Goal: Transaction & Acquisition: Purchase product/service

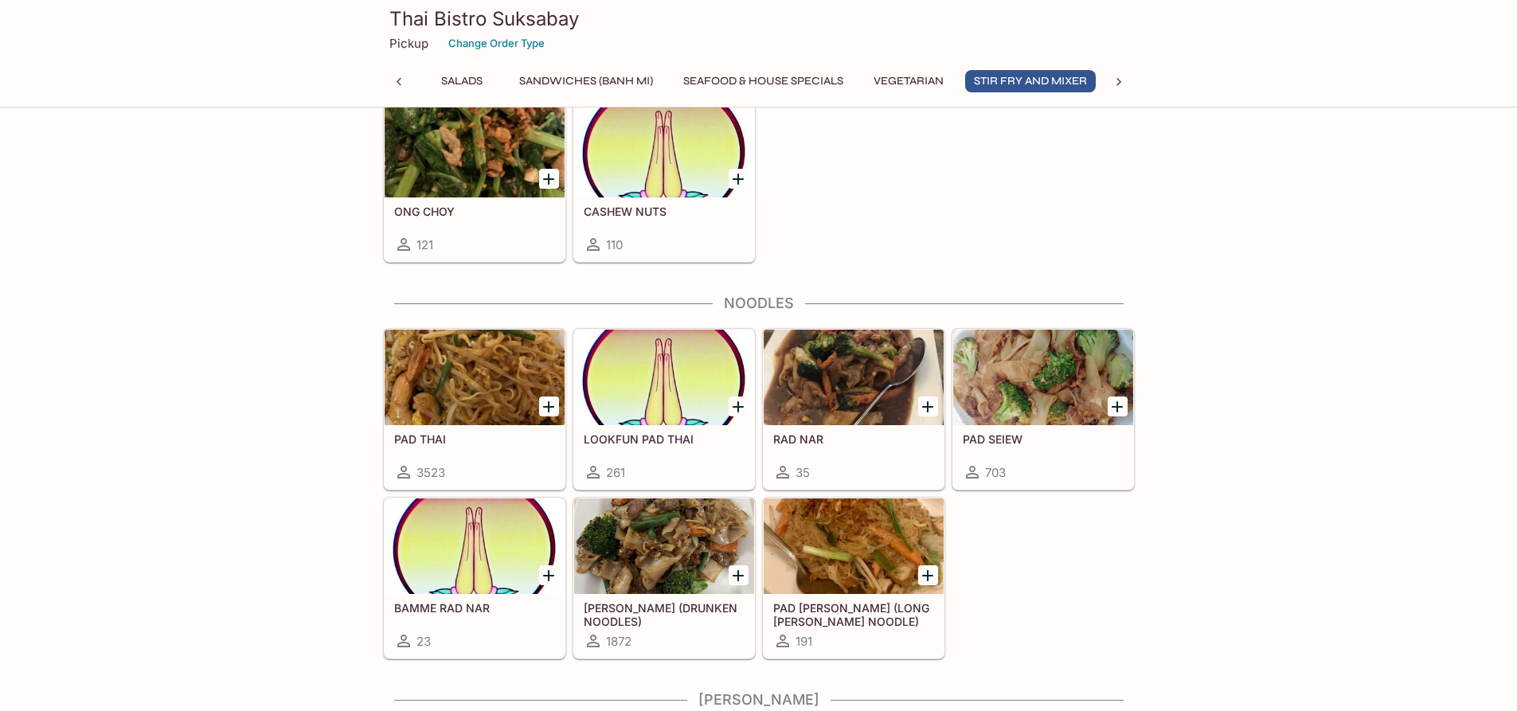
scroll to position [3503, 0]
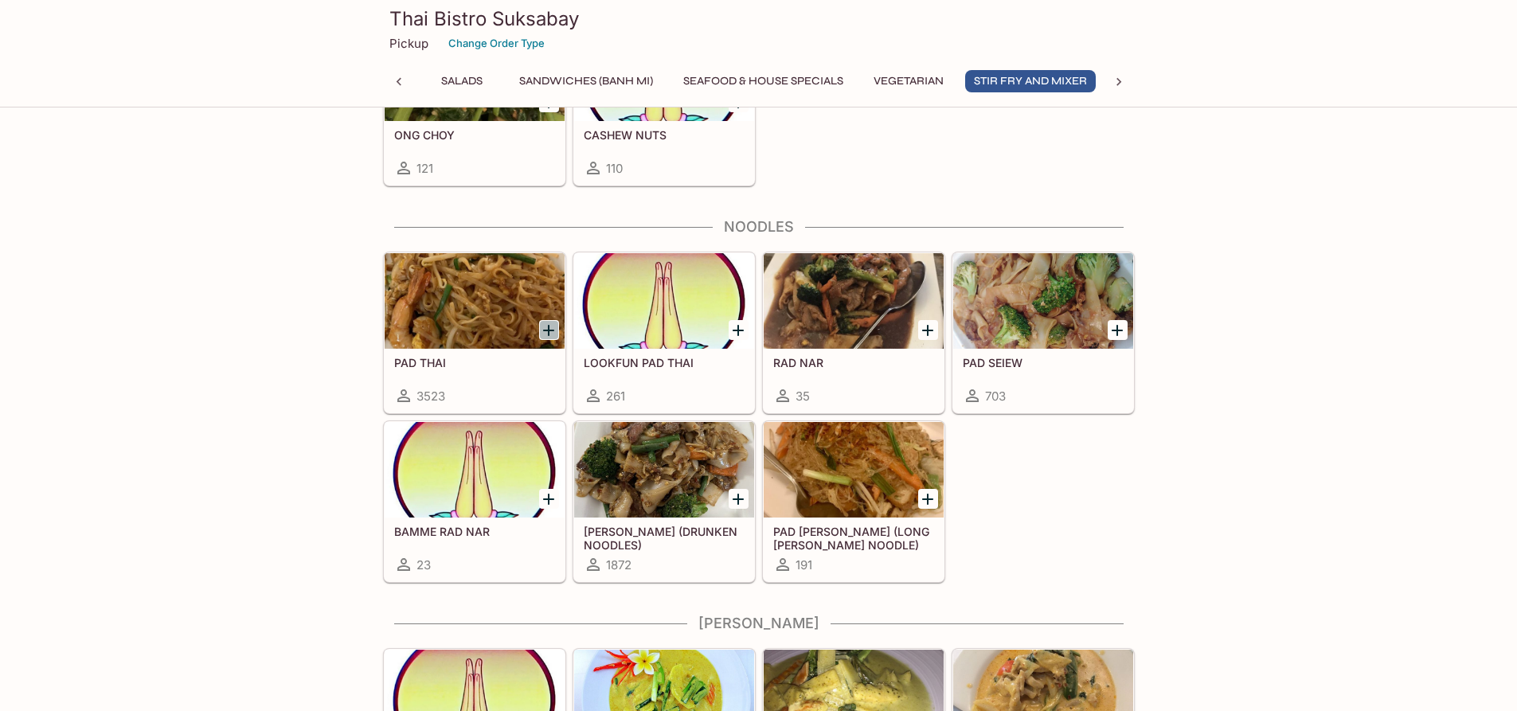
click at [546, 327] on icon "Add PAD THAI" at bounding box center [548, 330] width 19 height 19
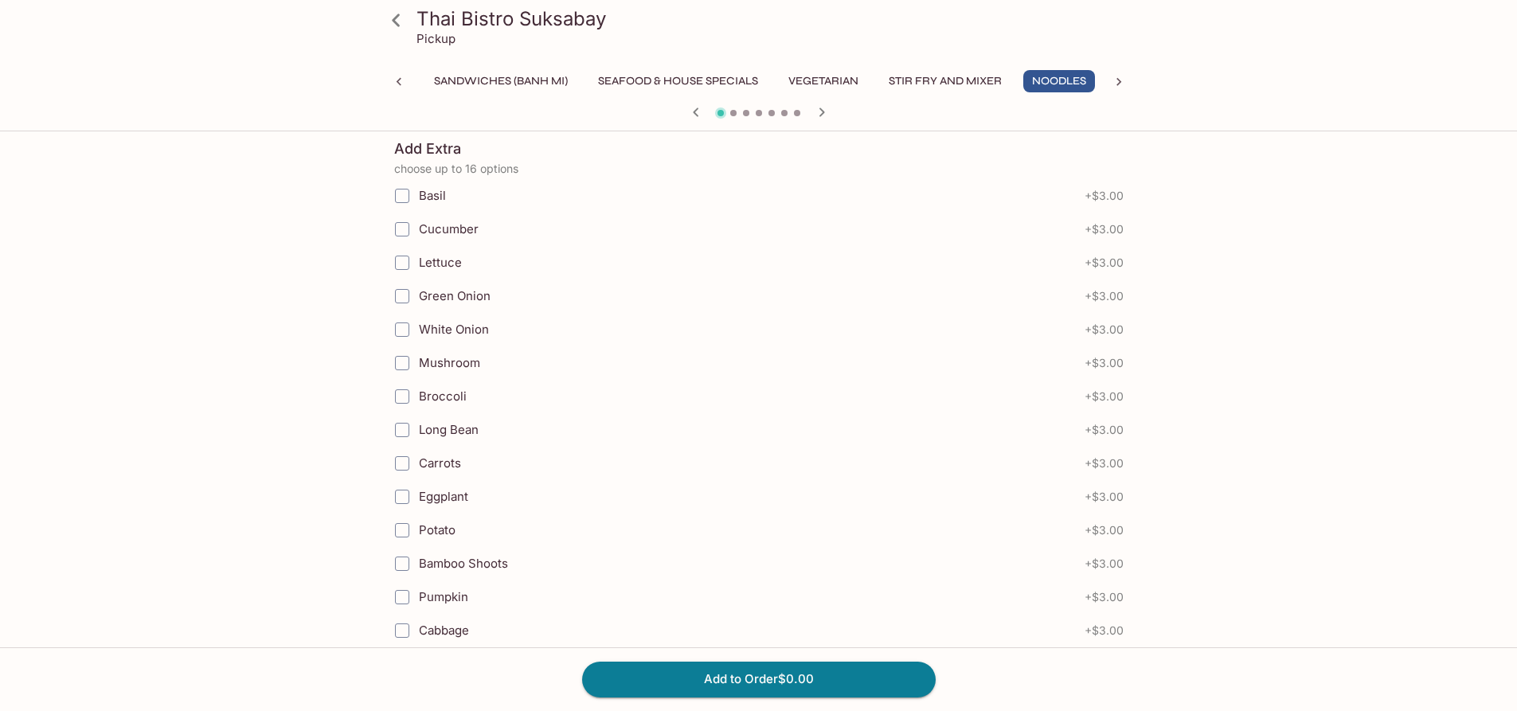
scroll to position [1355, 0]
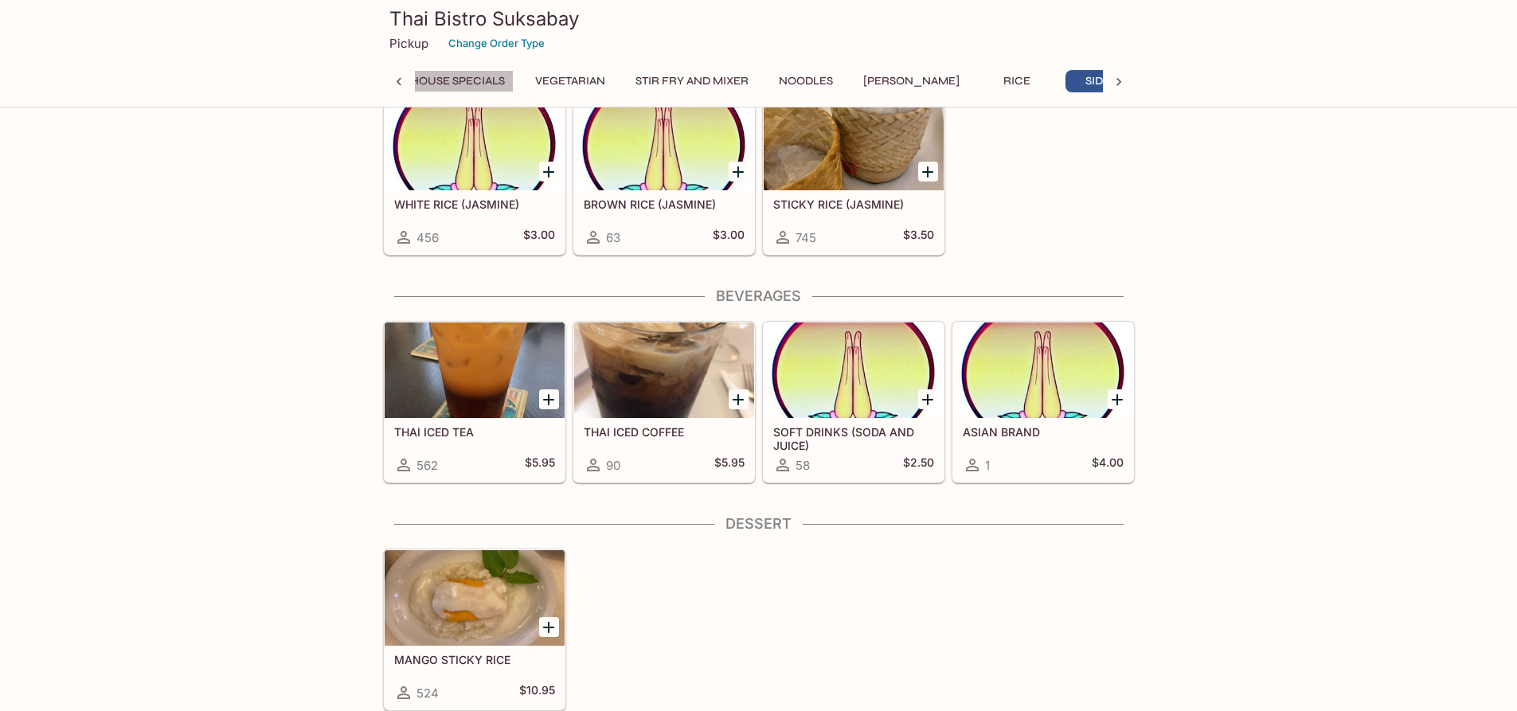
click at [467, 74] on button "Seafood & House Specials" at bounding box center [425, 81] width 178 height 22
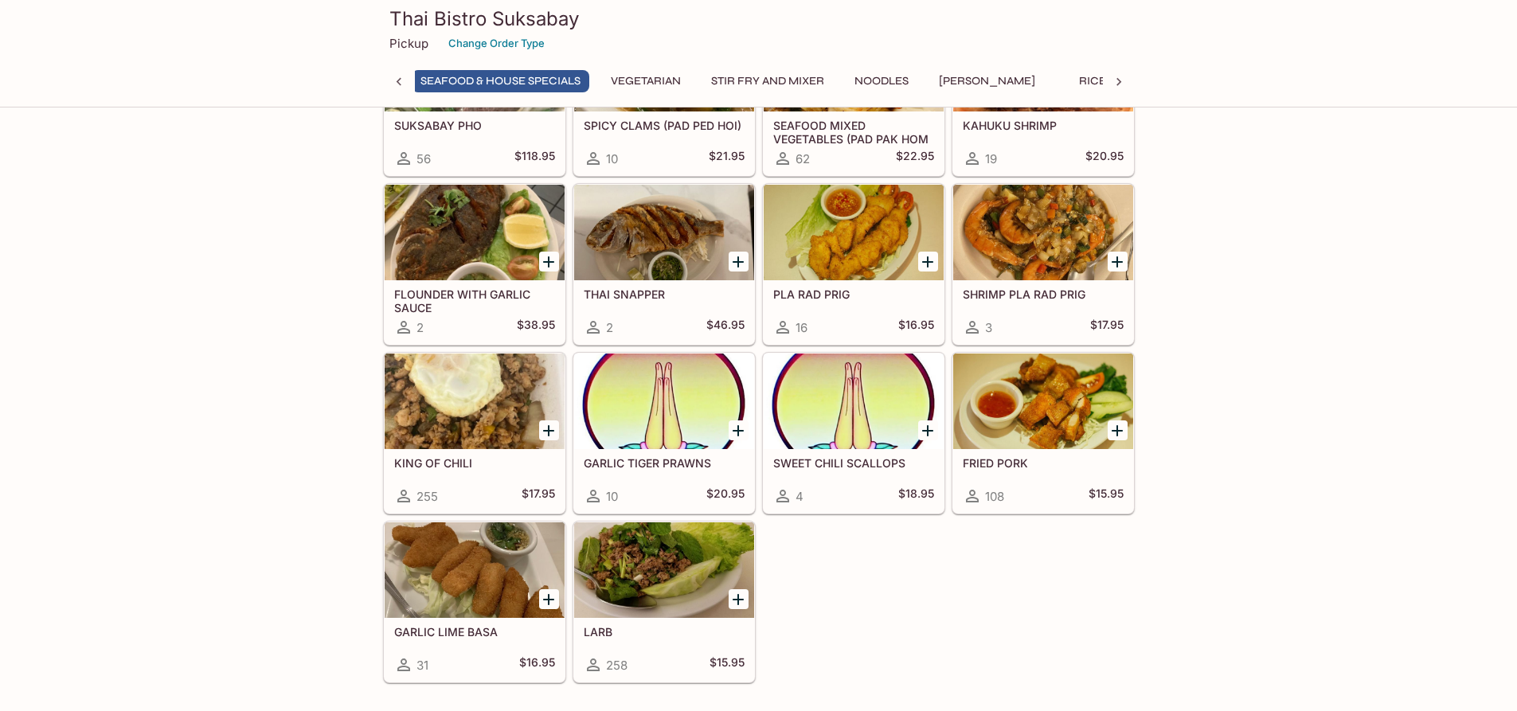
scroll to position [1890, 0]
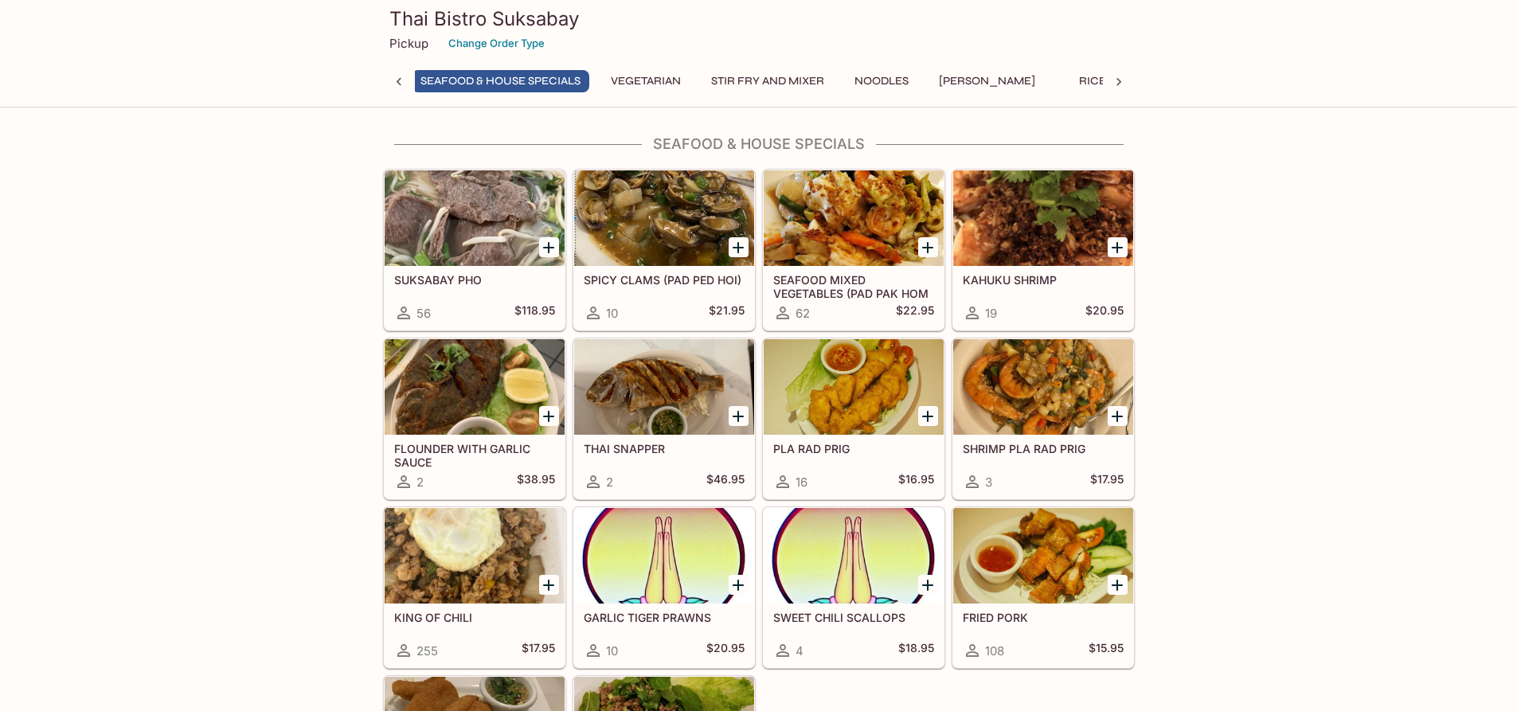
click at [412, 70] on button "Seafood & House Specials" at bounding box center [501, 81] width 178 height 22
click at [781, 73] on button "Stir Fry and Mixer" at bounding box center [767, 81] width 131 height 22
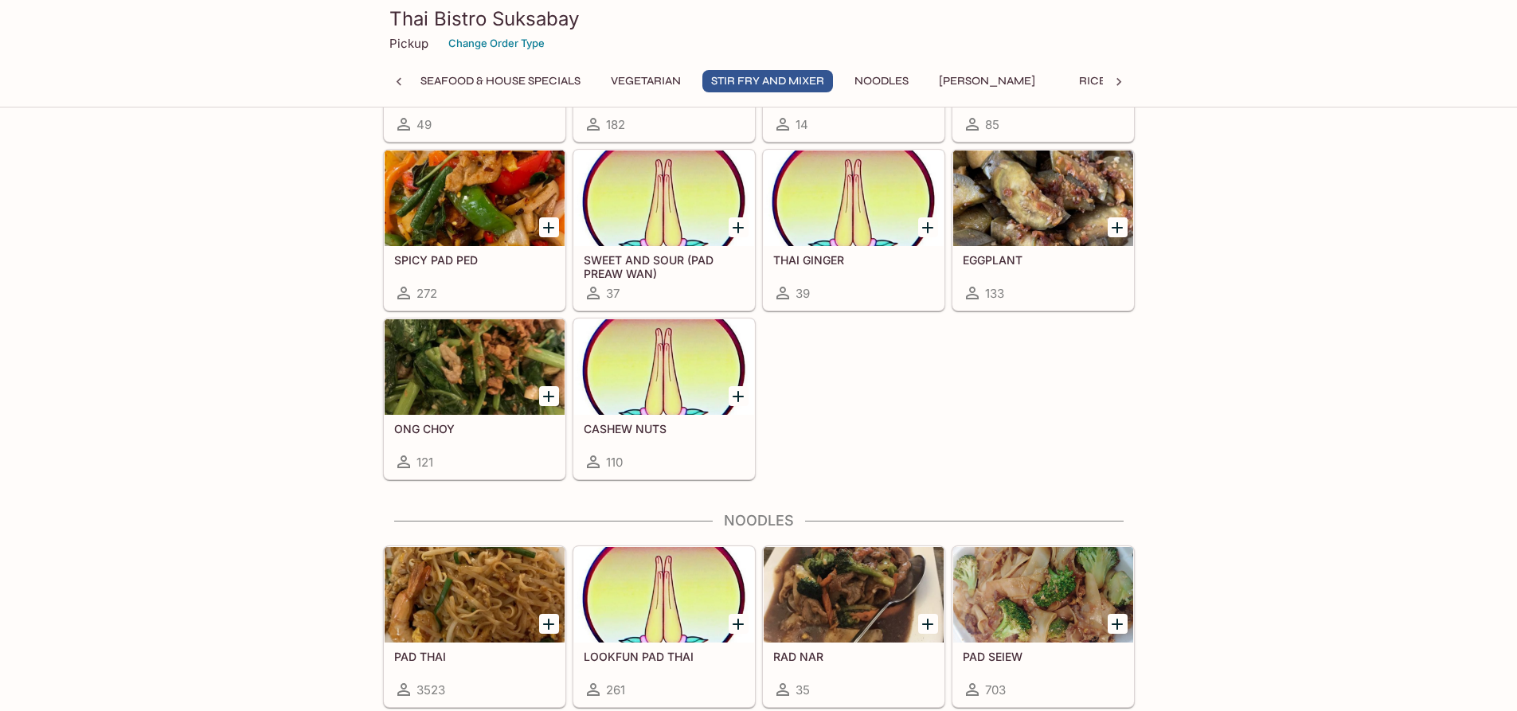
scroll to position [3339, 0]
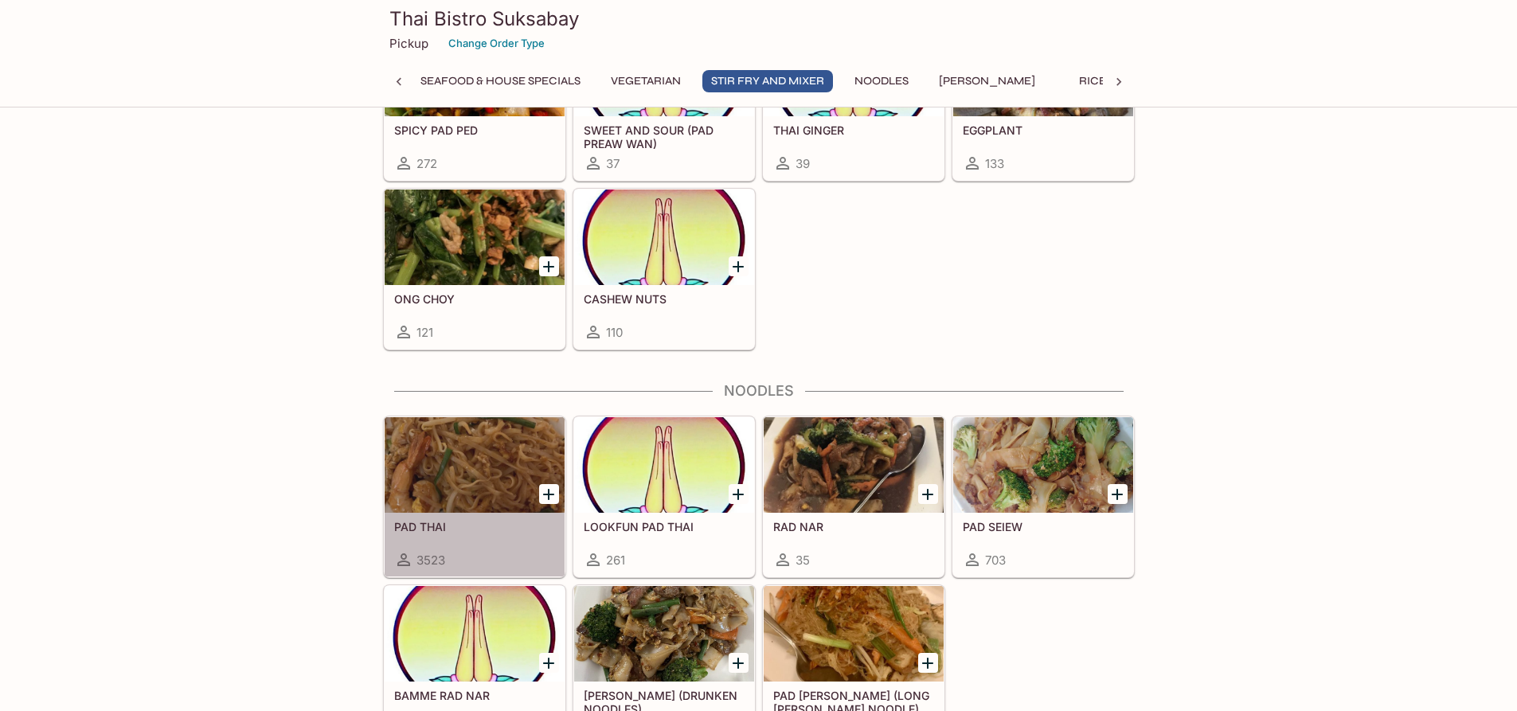
click at [485, 477] on div at bounding box center [475, 465] width 180 height 96
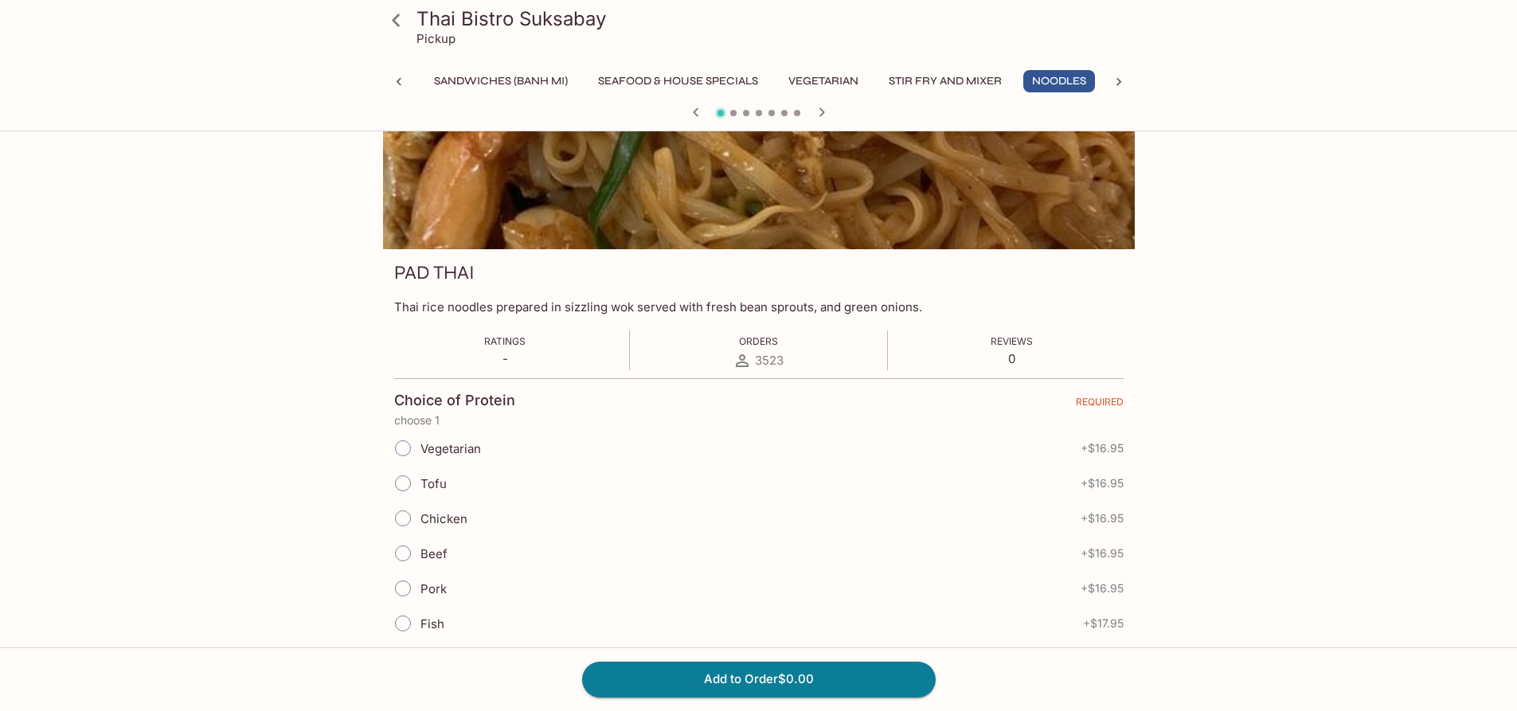
scroll to position [239, 0]
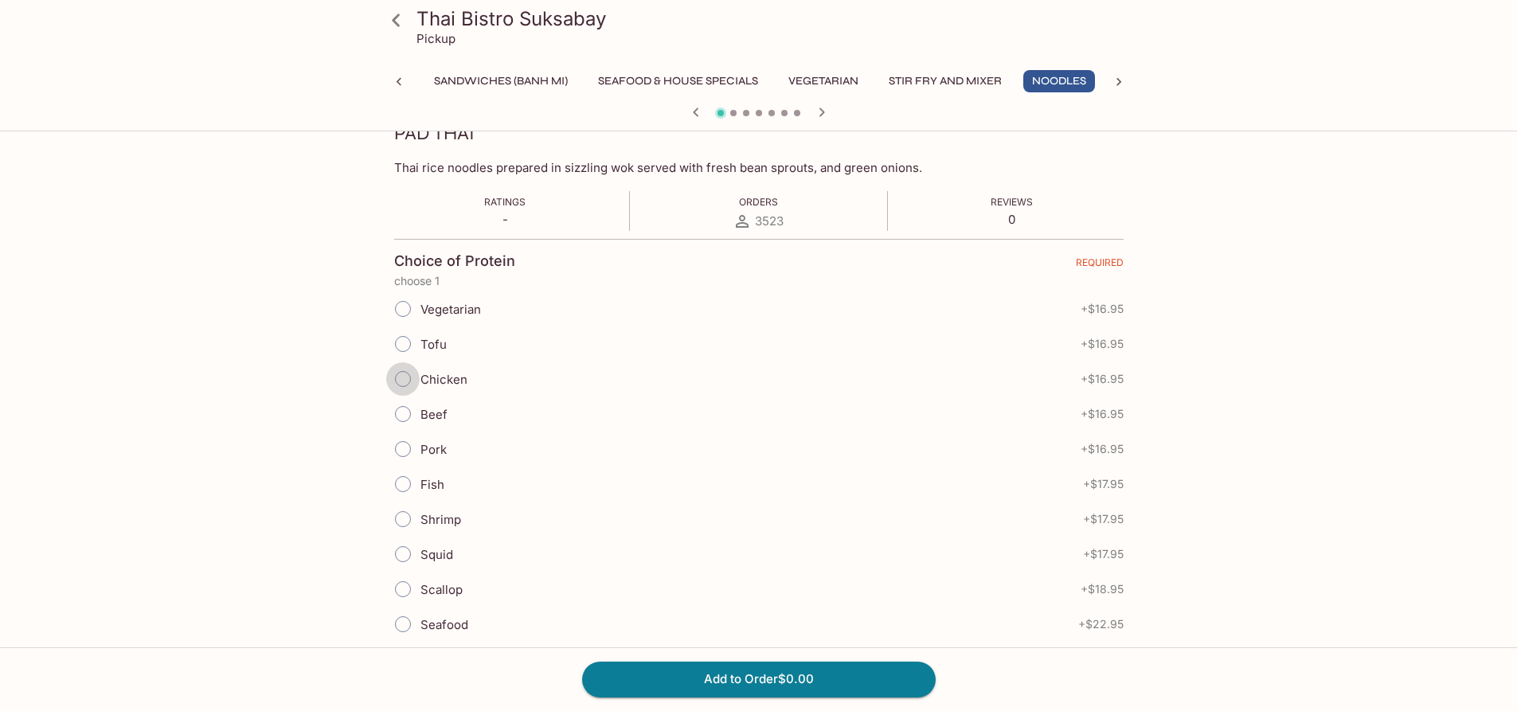
click at [404, 380] on input "Chicken" at bounding box center [402, 378] width 33 height 33
radio input "true"
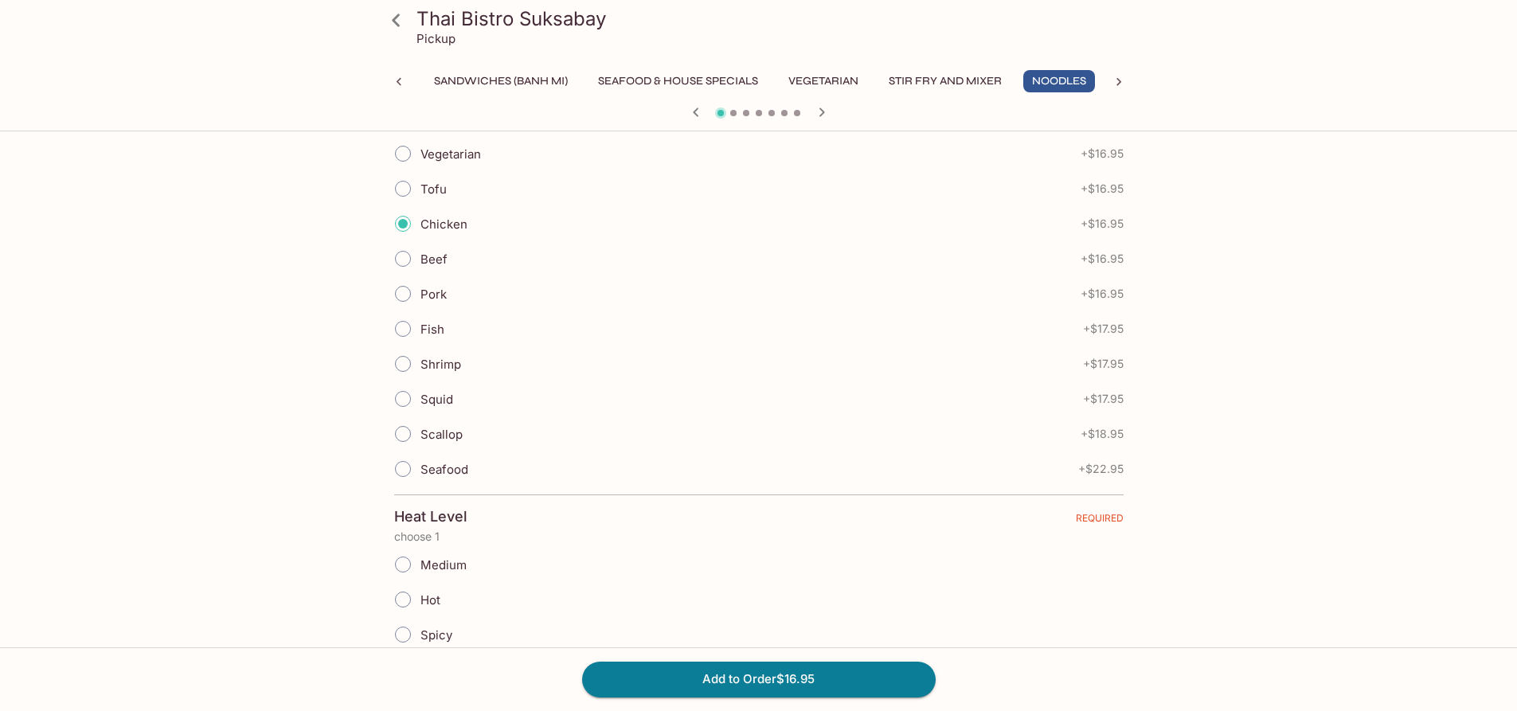
scroll to position [557, 0]
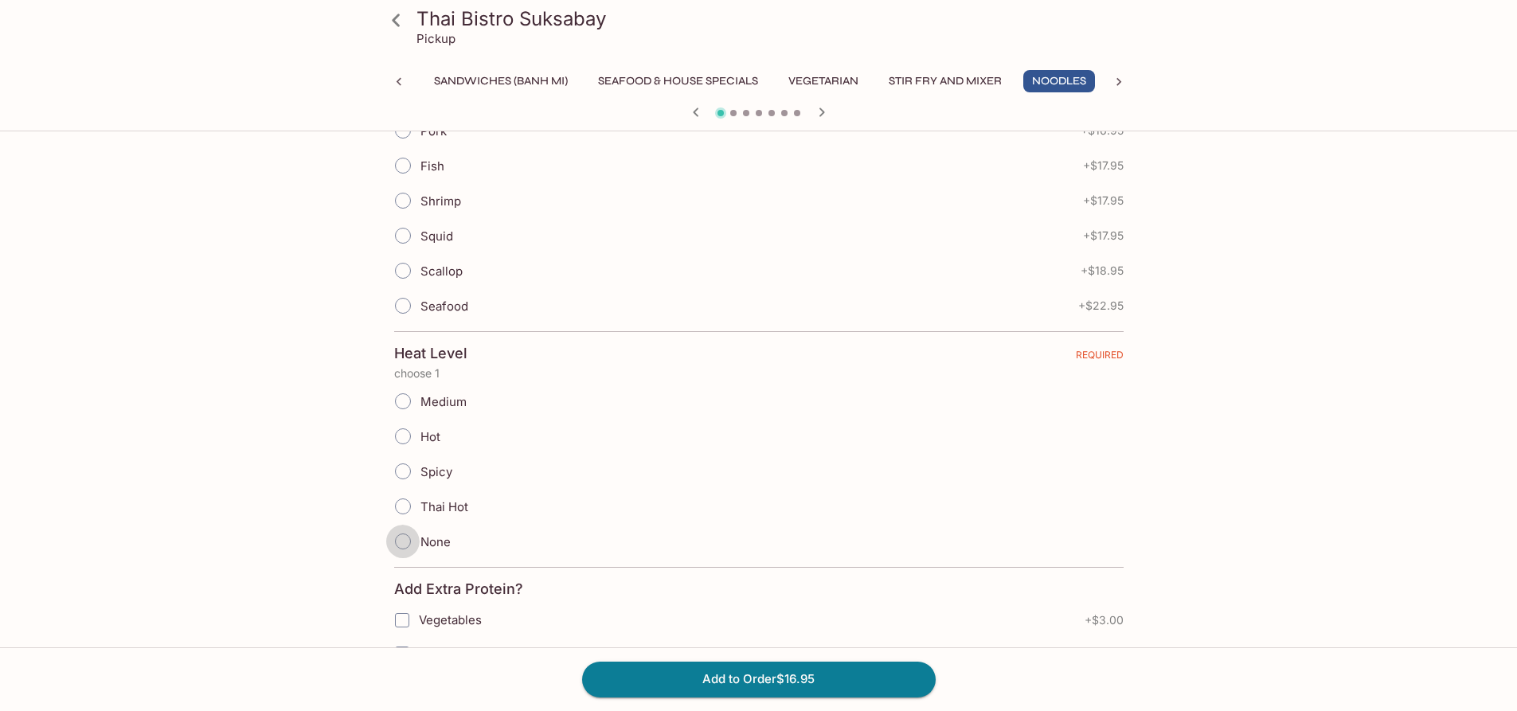
click at [396, 541] on input "None" at bounding box center [402, 541] width 33 height 33
radio input "true"
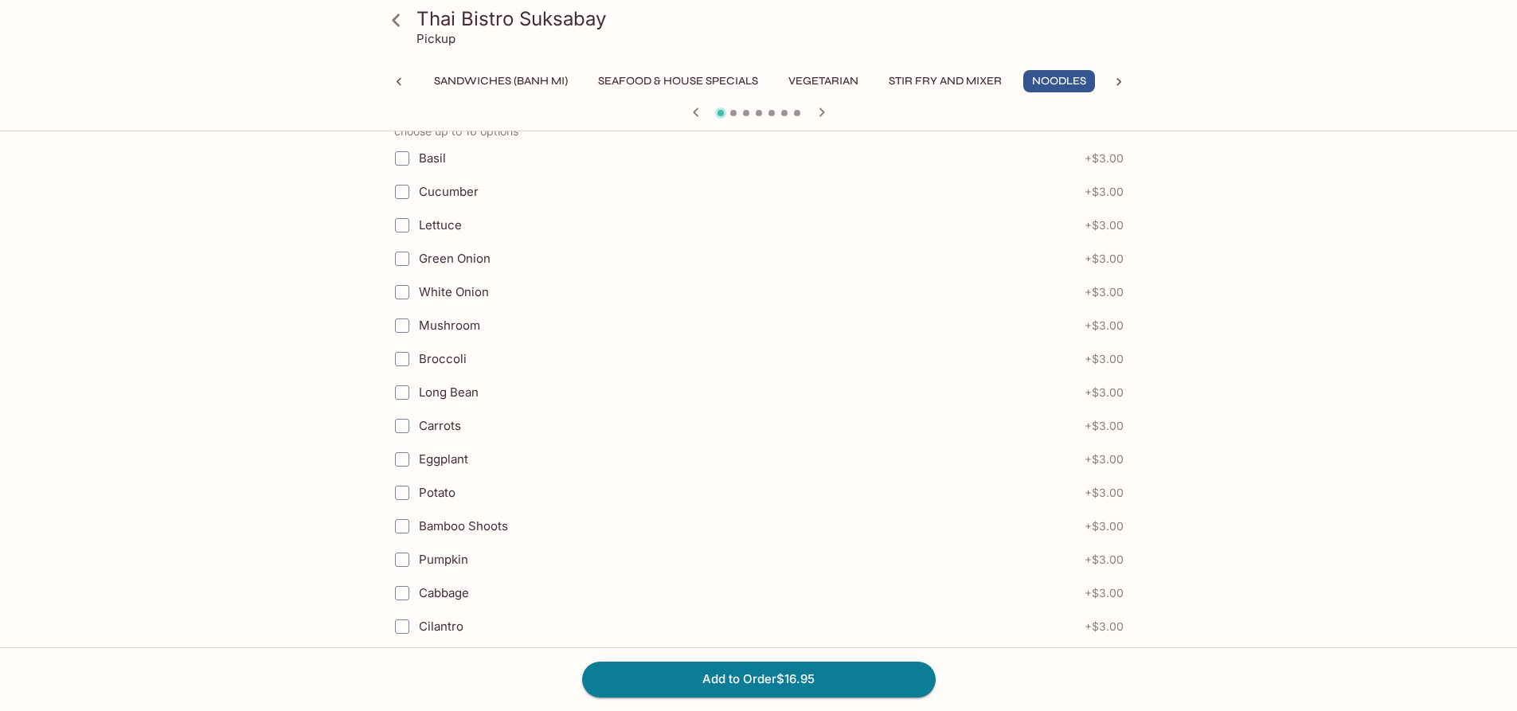
scroll to position [1275, 0]
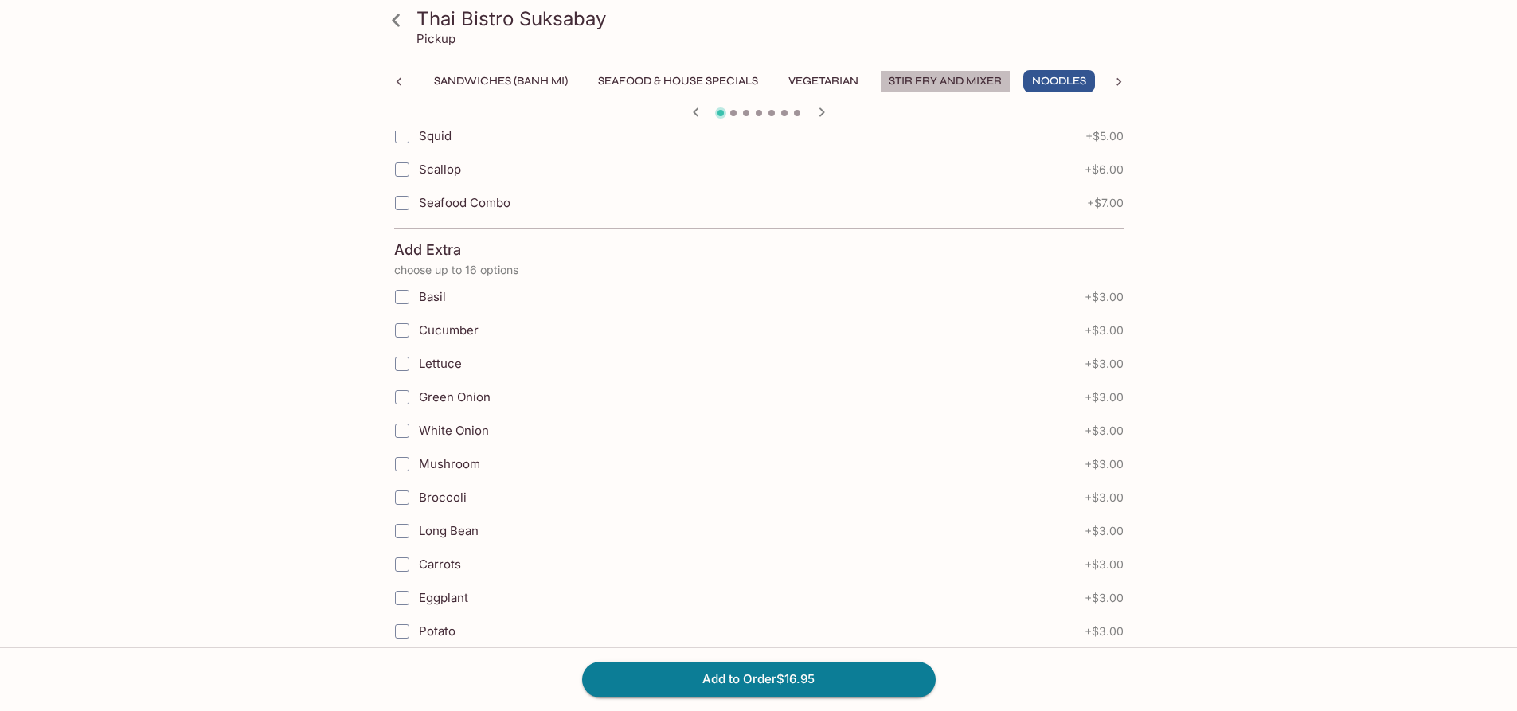
click at [943, 76] on button "Stir Fry and Mixer" at bounding box center [945, 81] width 131 height 22
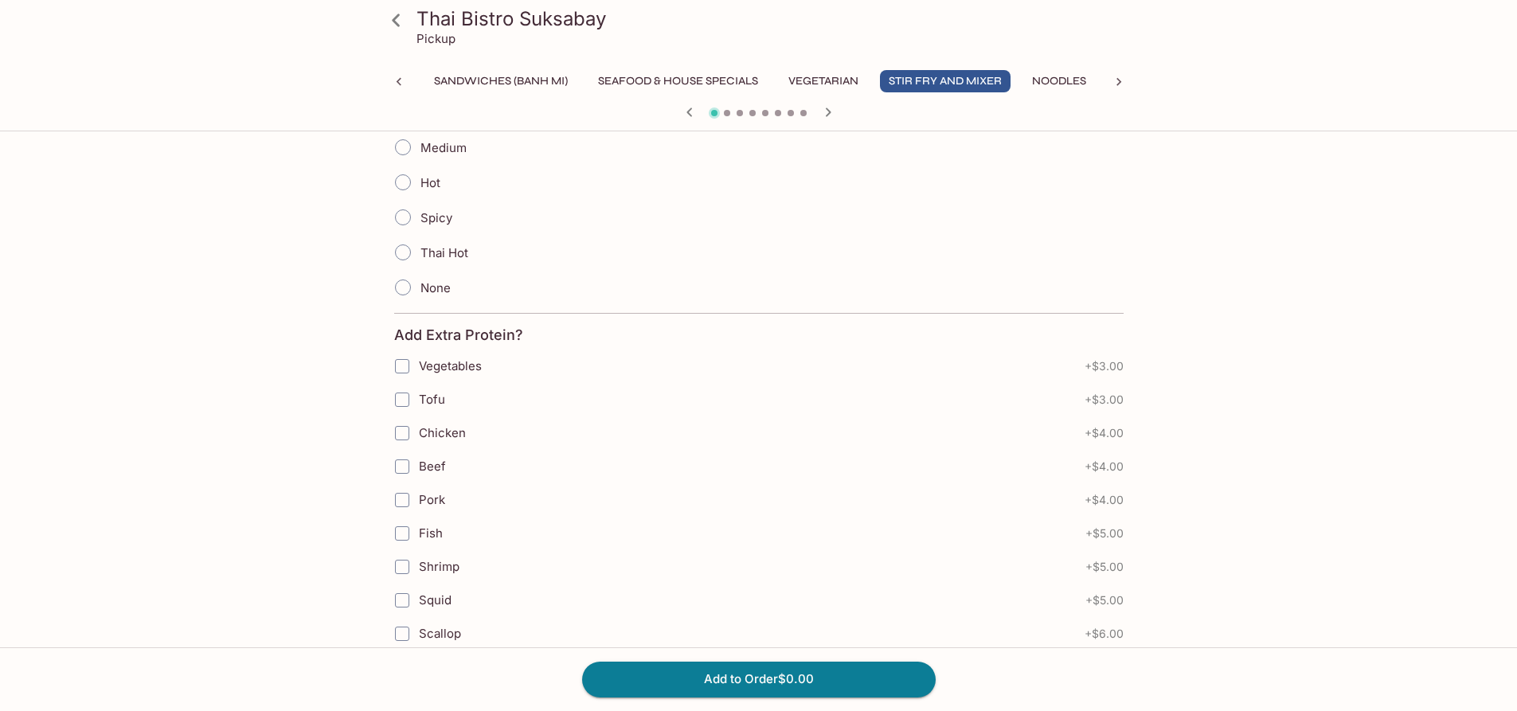
scroll to position [798, 0]
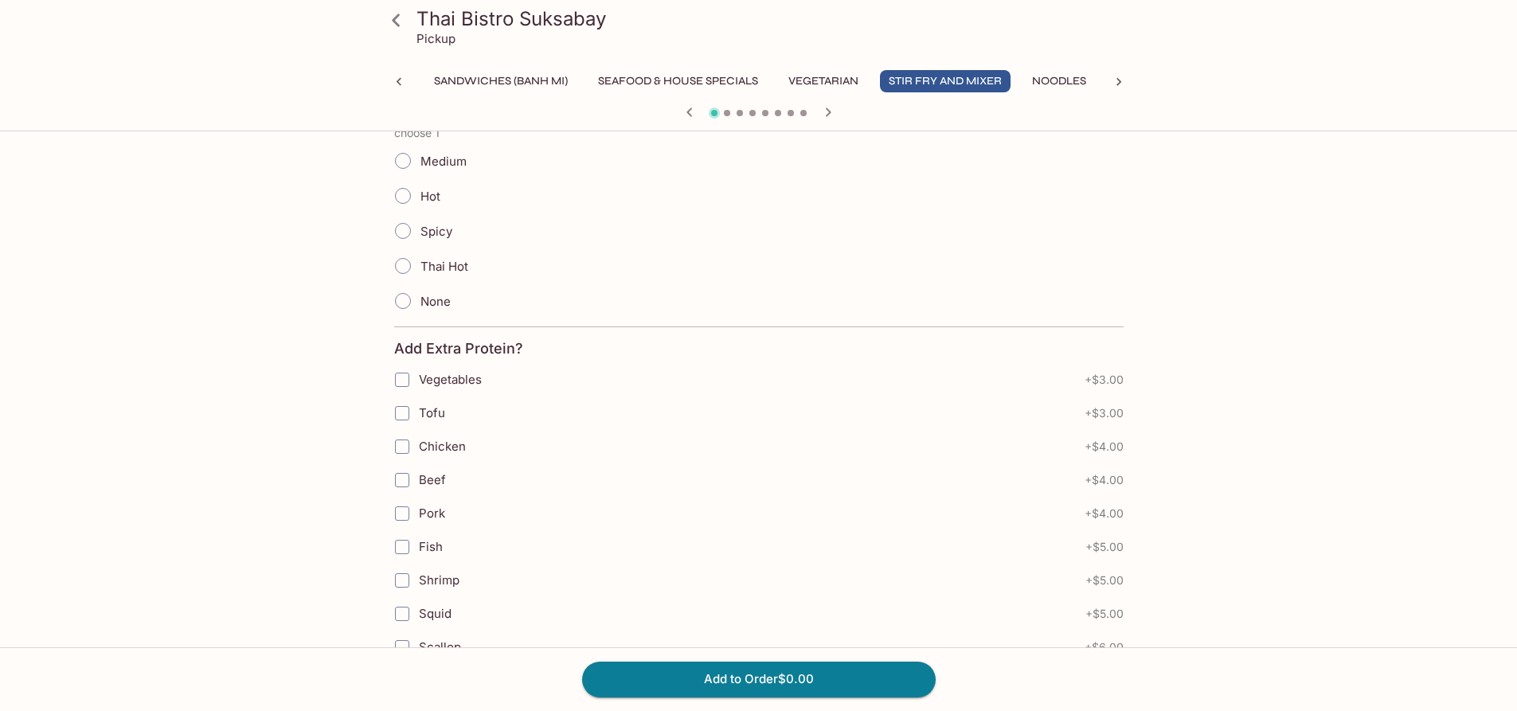
click at [522, 79] on button "Sandwiches (Banh Mi)" at bounding box center [500, 81] width 151 height 22
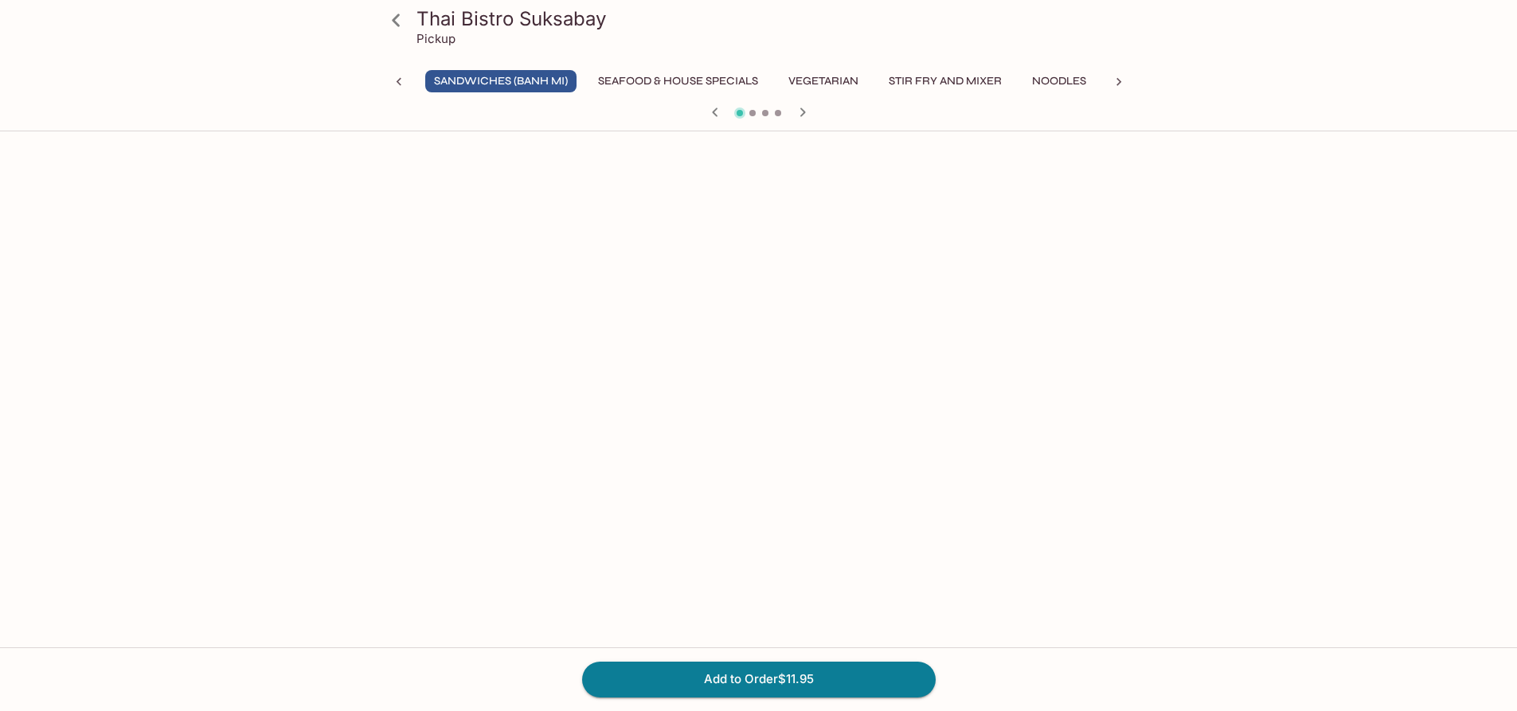
click at [712, 72] on button "Seafood & House Specials" at bounding box center [678, 81] width 178 height 22
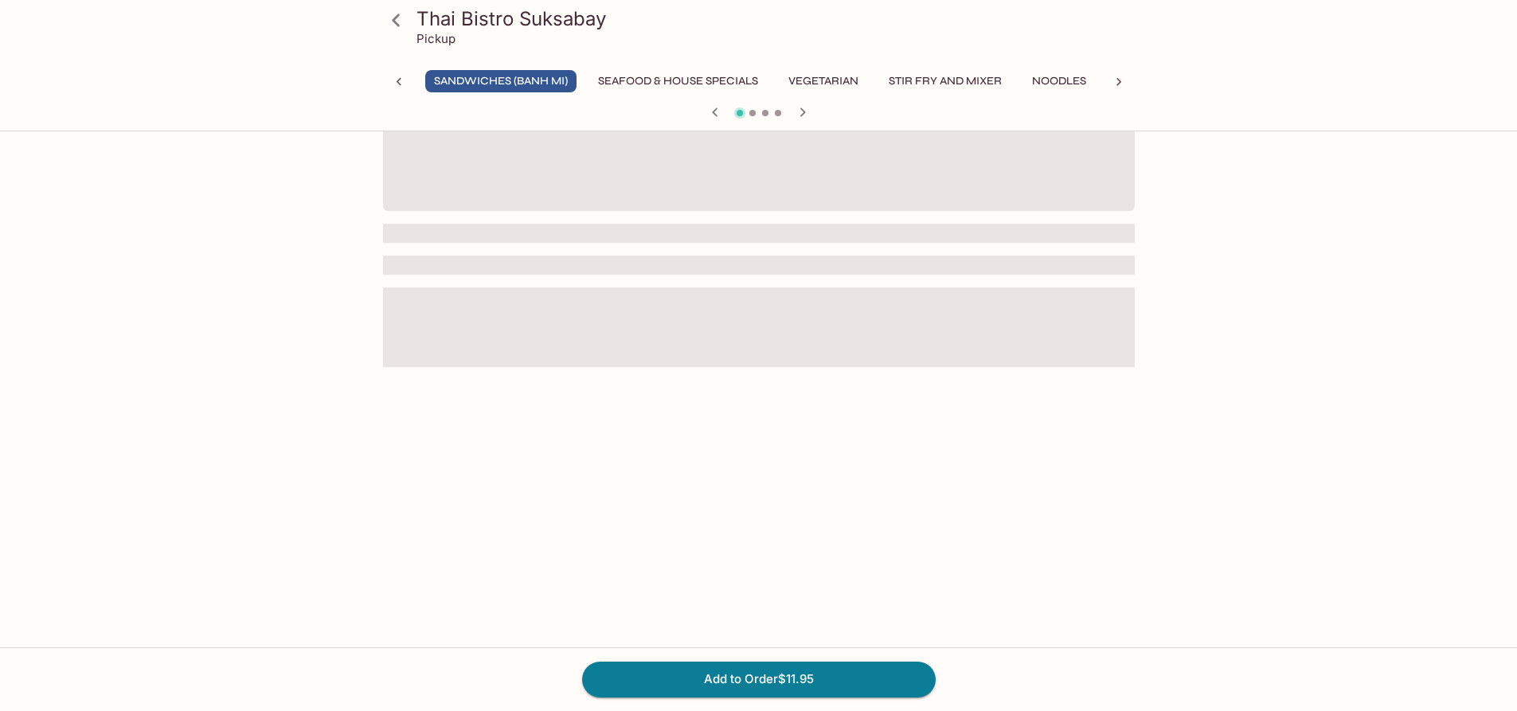
scroll to position [725, 0]
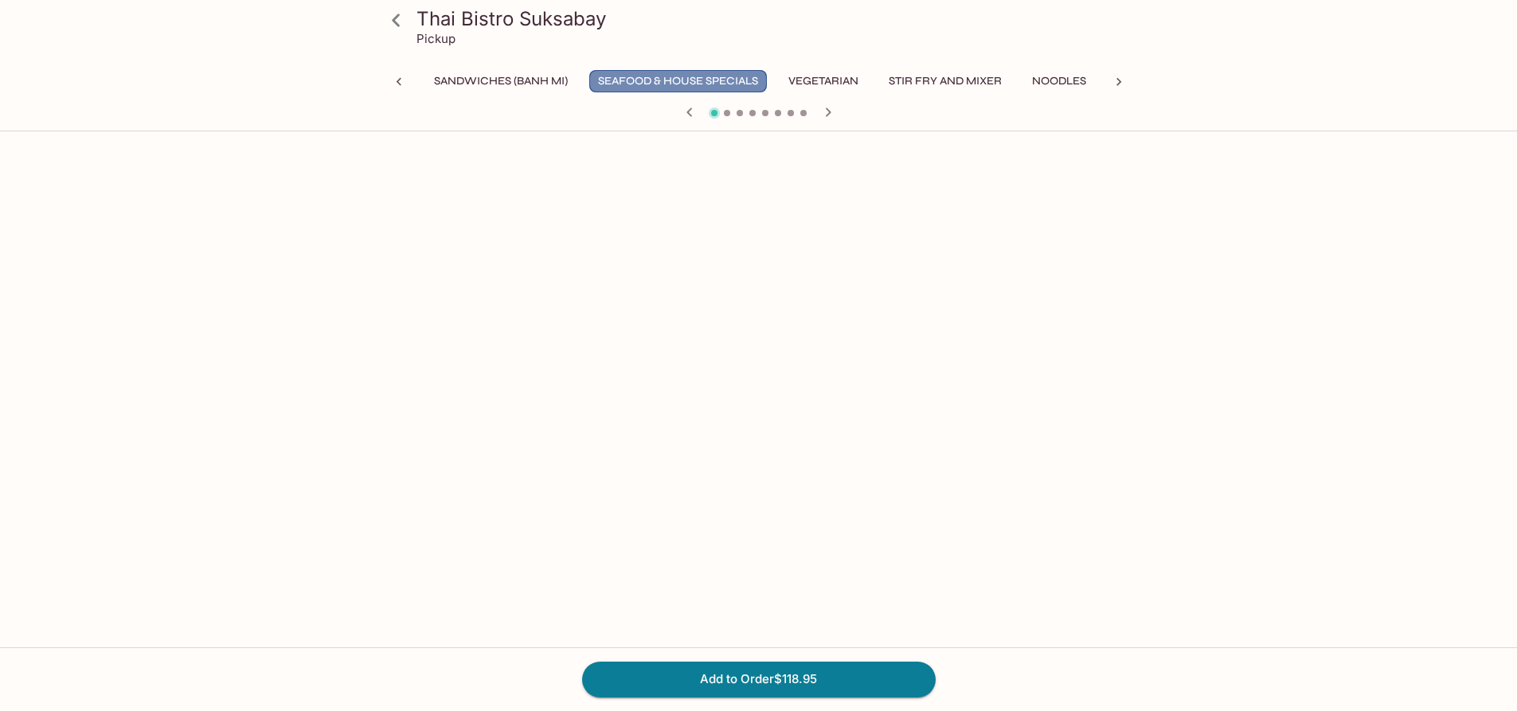
click at [659, 76] on button "Seafood & House Specials" at bounding box center [678, 81] width 178 height 22
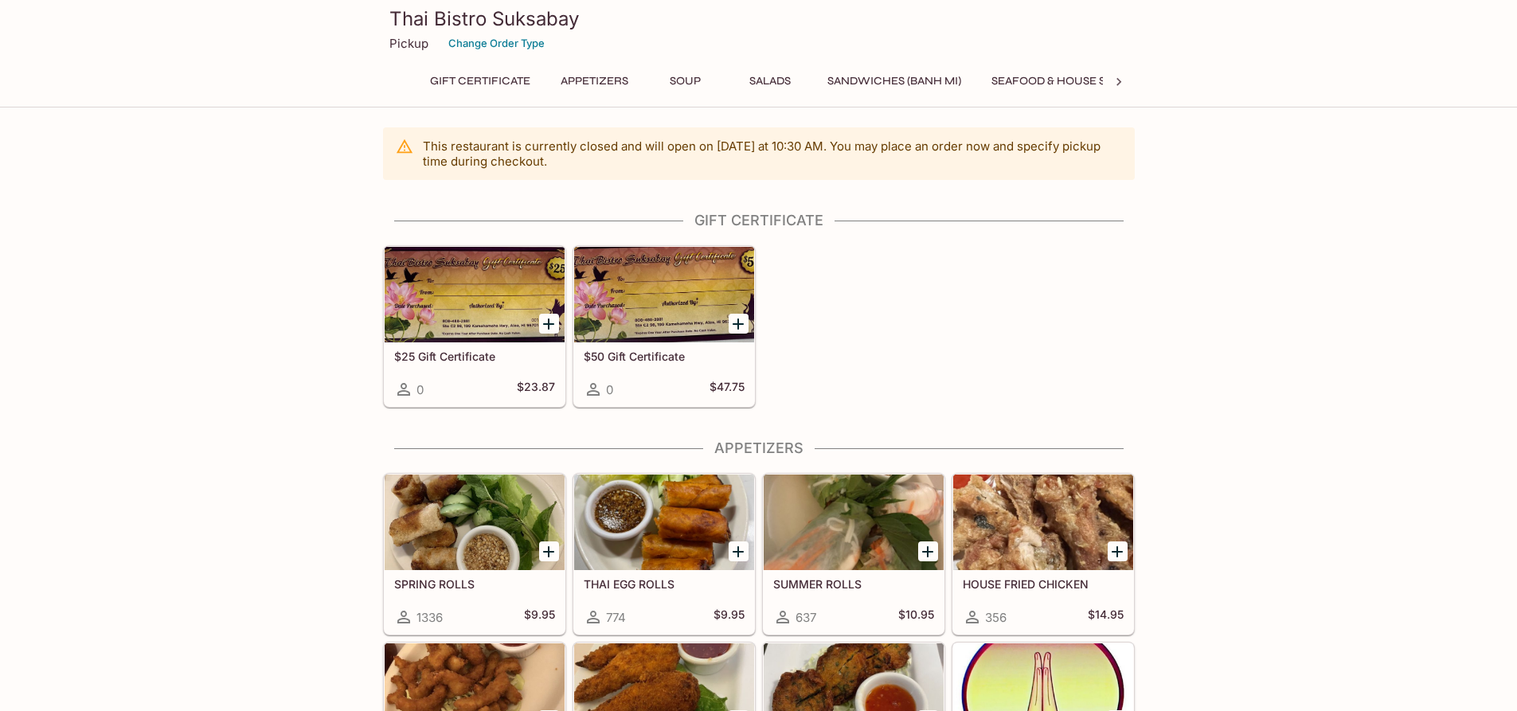
click at [438, 527] on div at bounding box center [475, 523] width 180 height 96
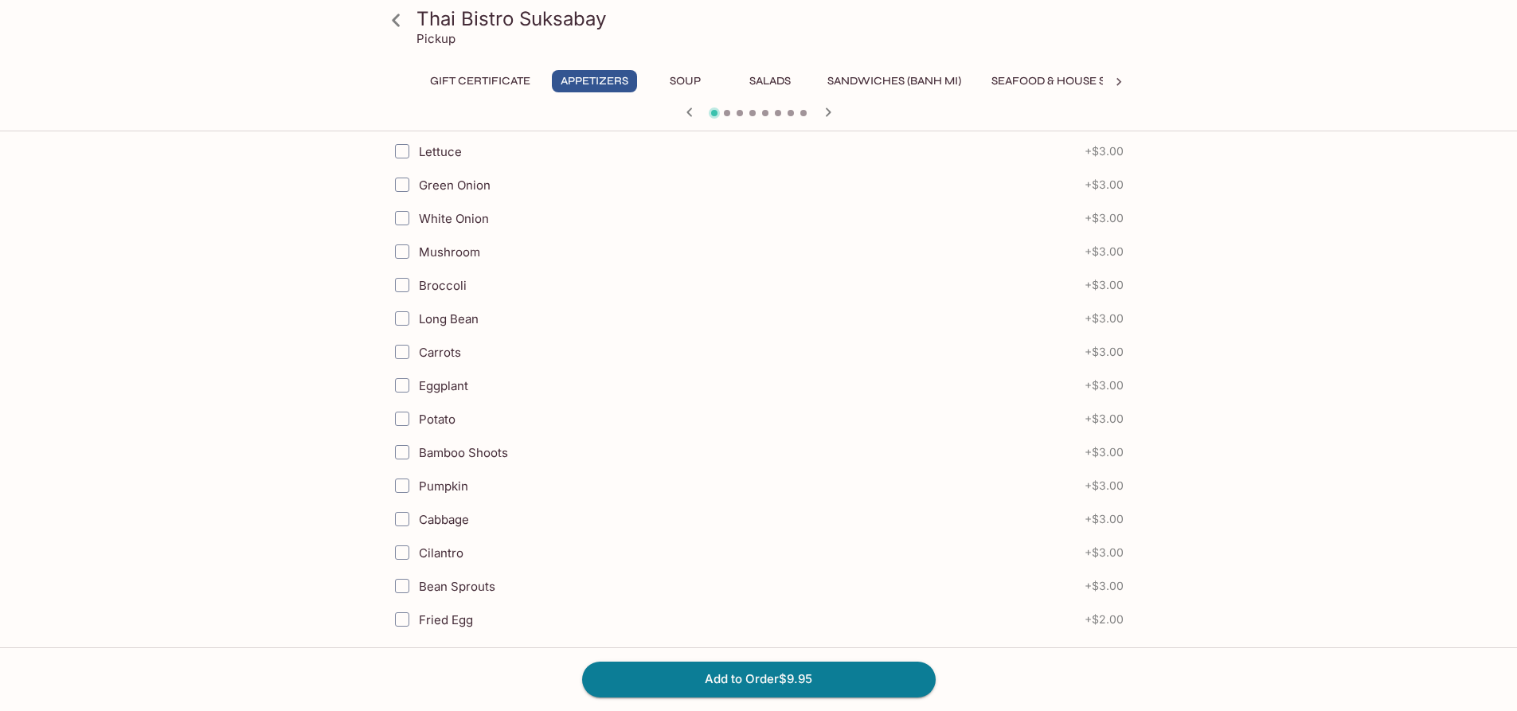
scroll to position [504, 0]
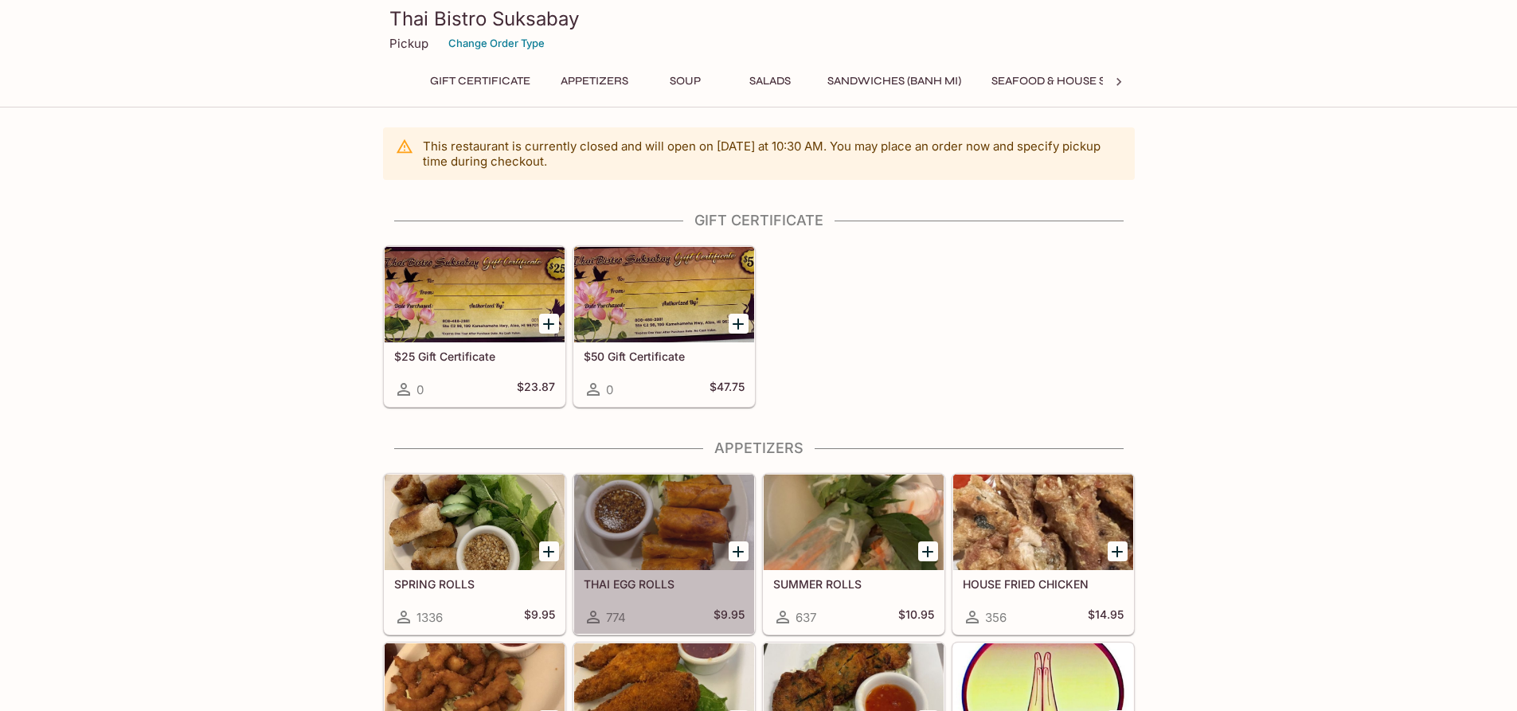
click at [691, 546] on div at bounding box center [664, 523] width 180 height 96
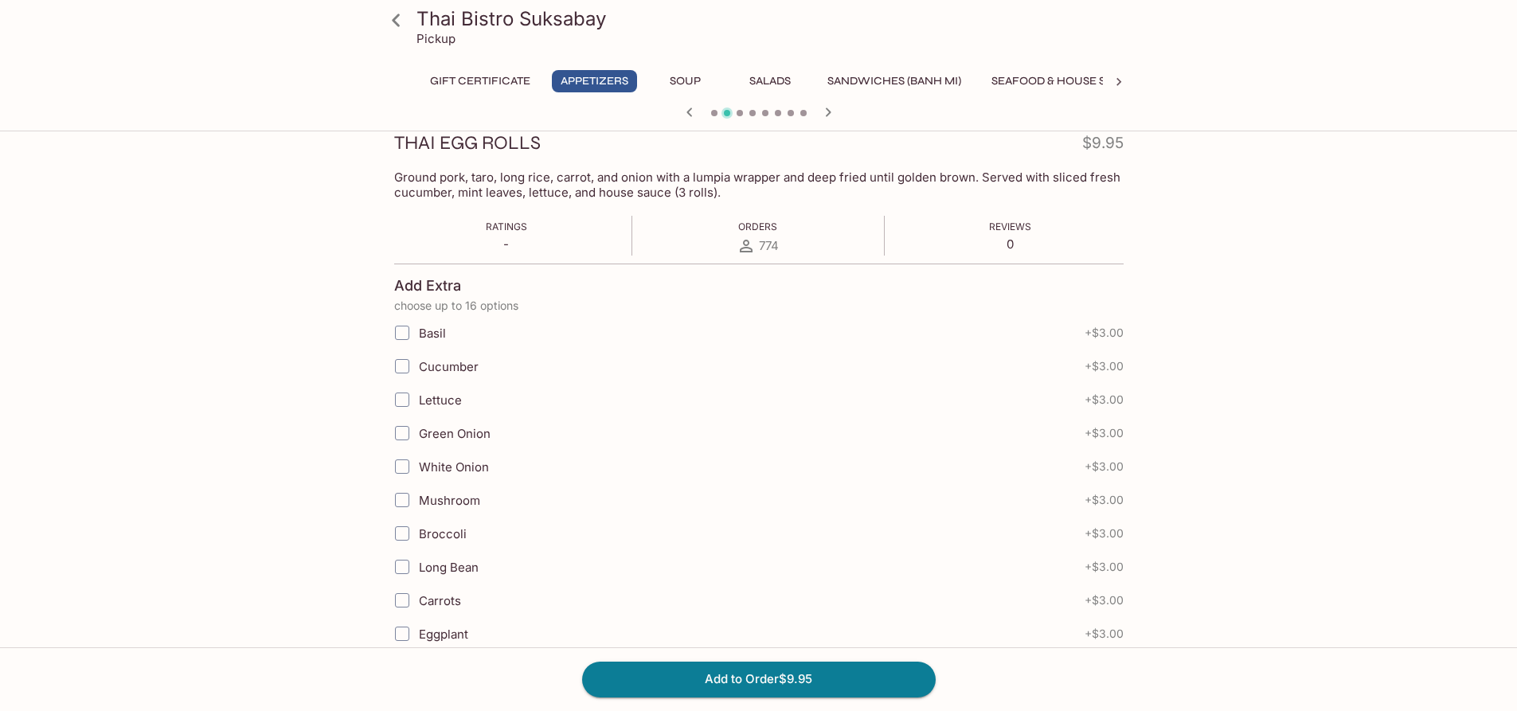
scroll to position [239, 0]
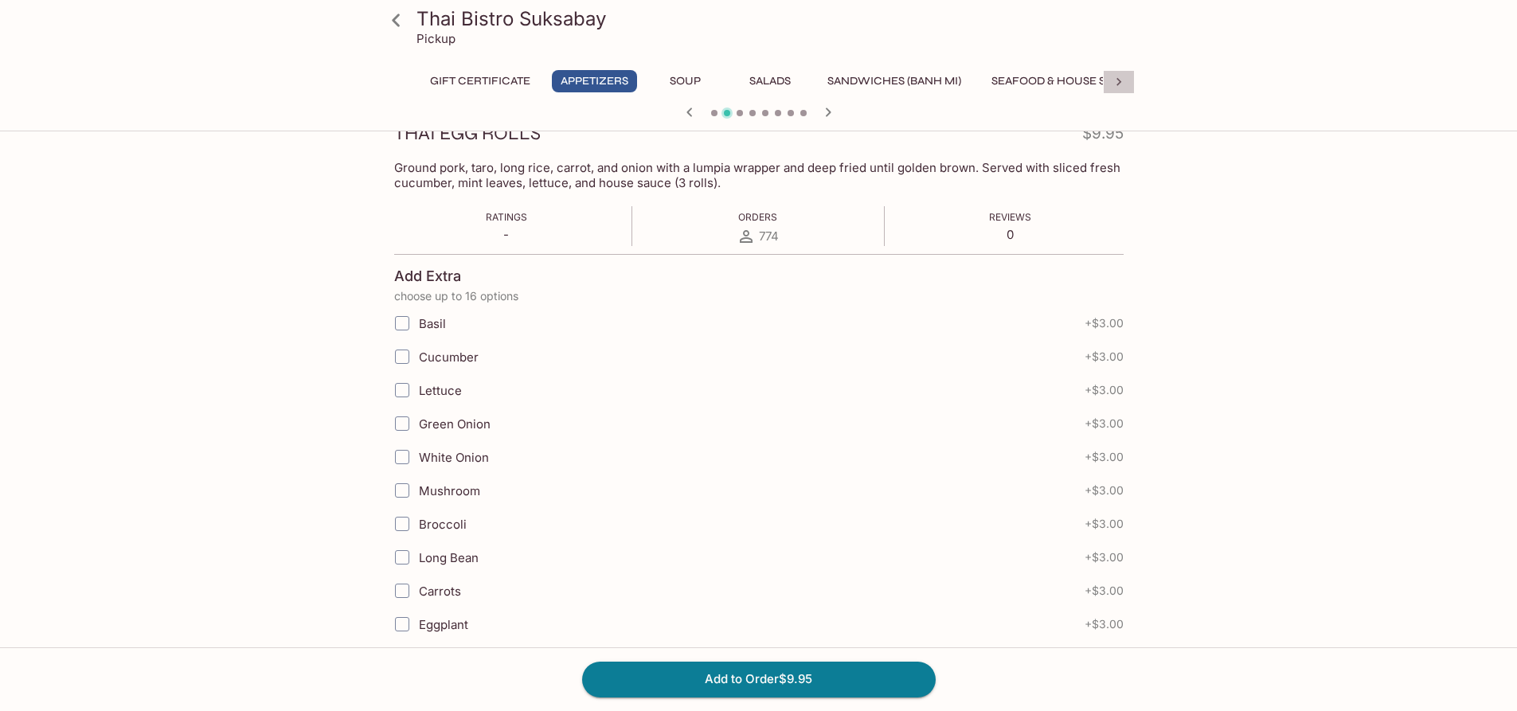
click at [1116, 76] on icon at bounding box center [1119, 82] width 16 height 16
click at [1118, 81] on icon at bounding box center [1119, 82] width 16 height 16
click at [1079, 85] on button "Dessert" at bounding box center [1100, 81] width 72 height 22
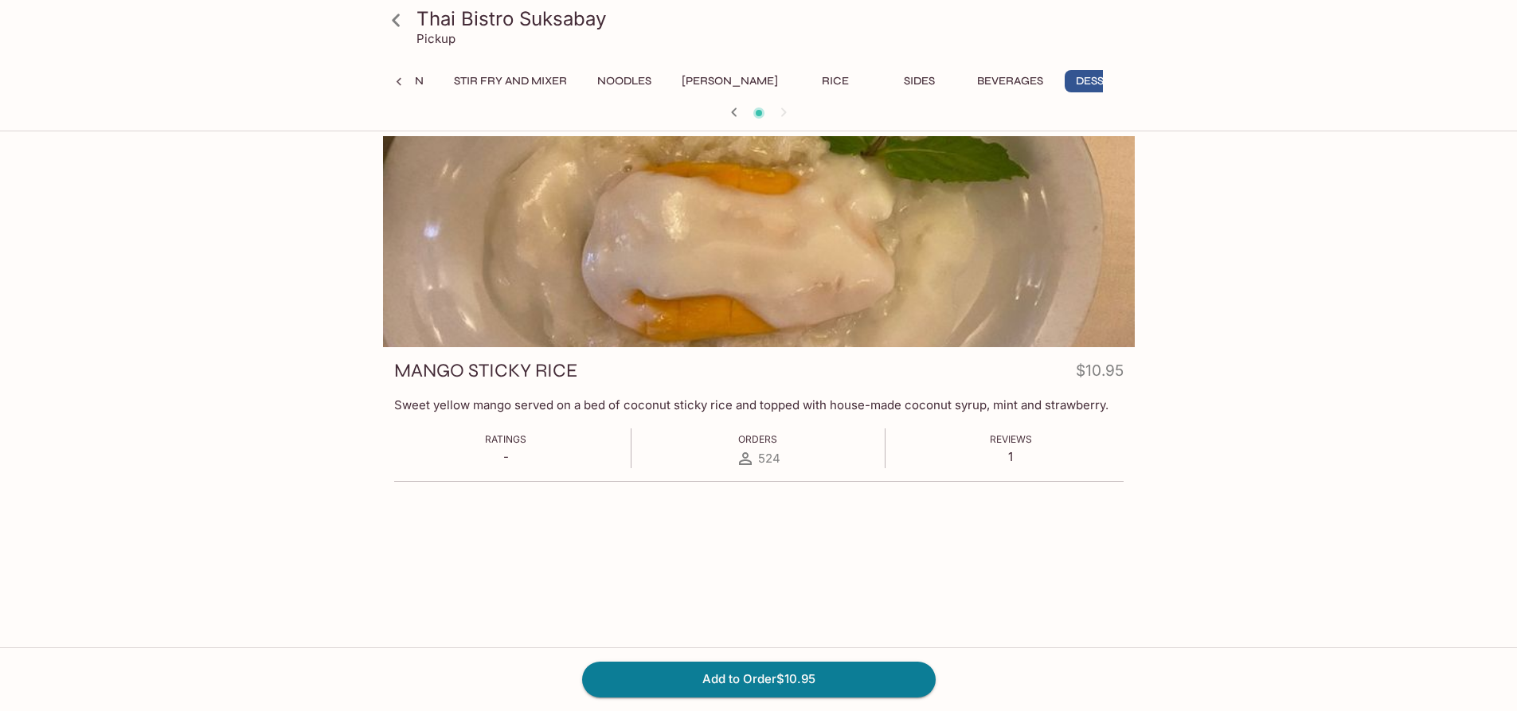
scroll to position [0, 0]
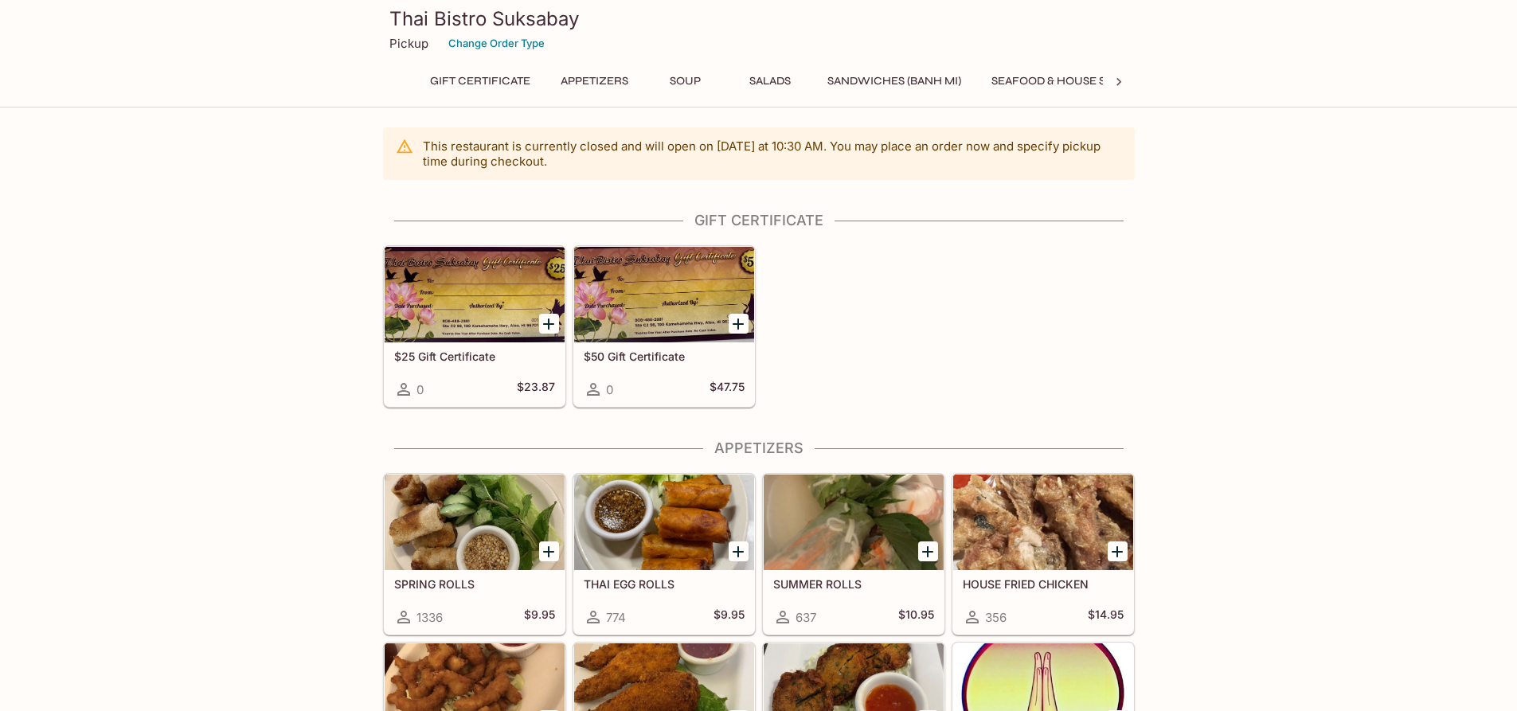
click at [992, 531] on div at bounding box center [1043, 523] width 180 height 96
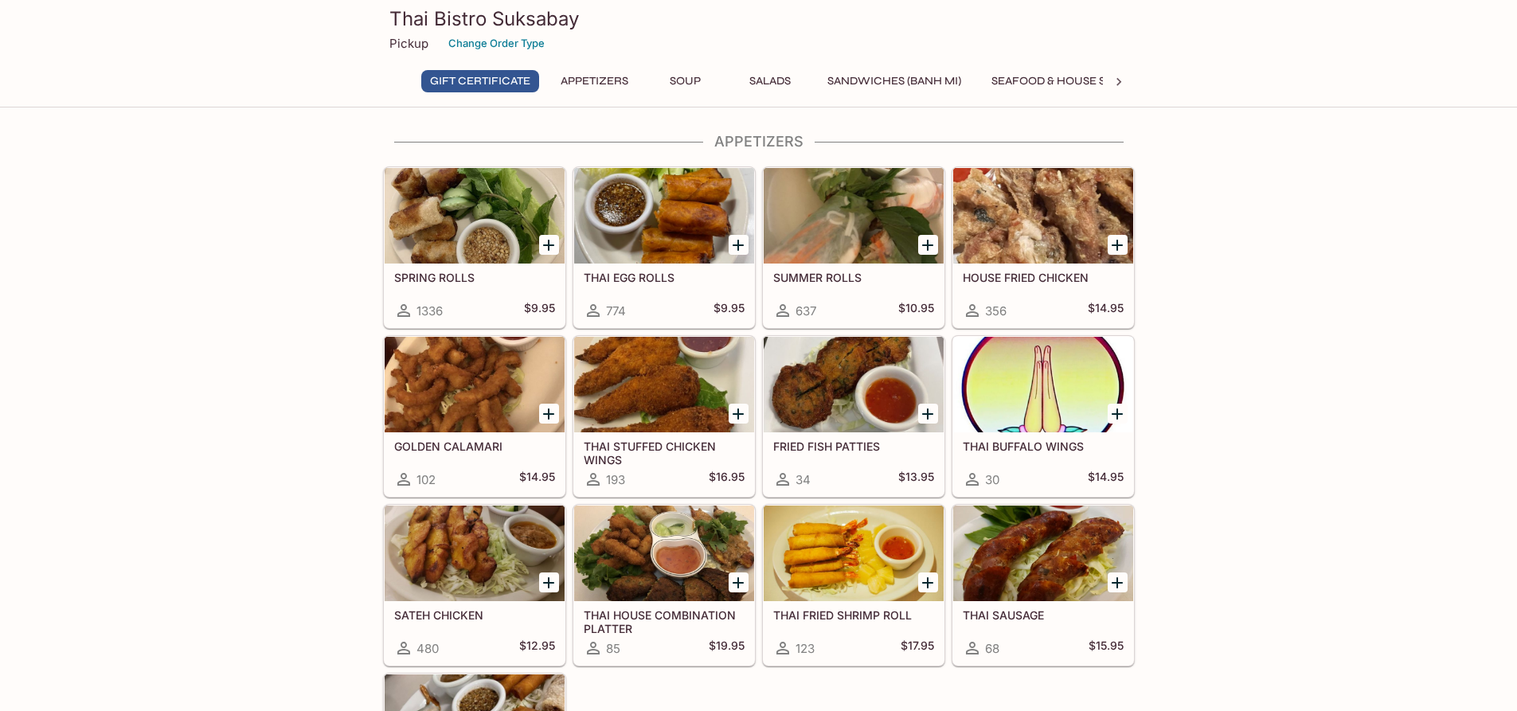
scroll to position [318, 0]
